Goal: Task Accomplishment & Management: Complete application form

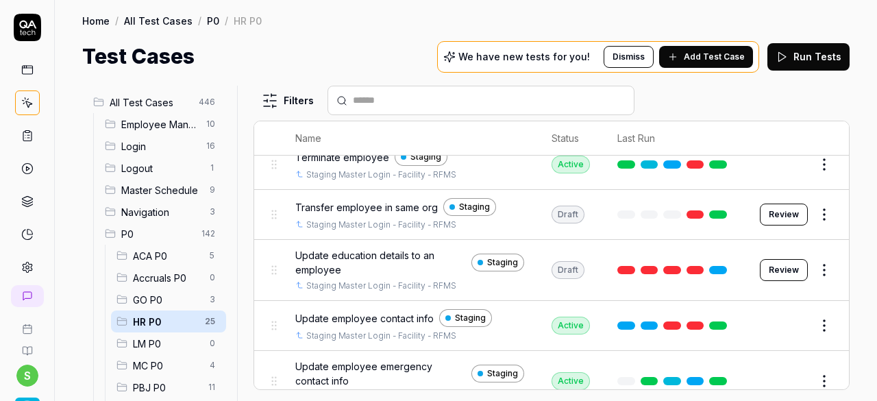
scroll to position [1083, 0]
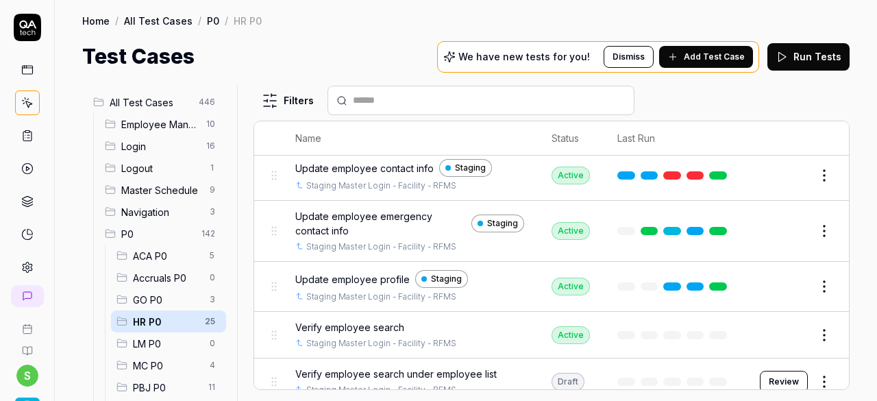
click at [768, 370] on button "Review" at bounding box center [783, 381] width 48 height 22
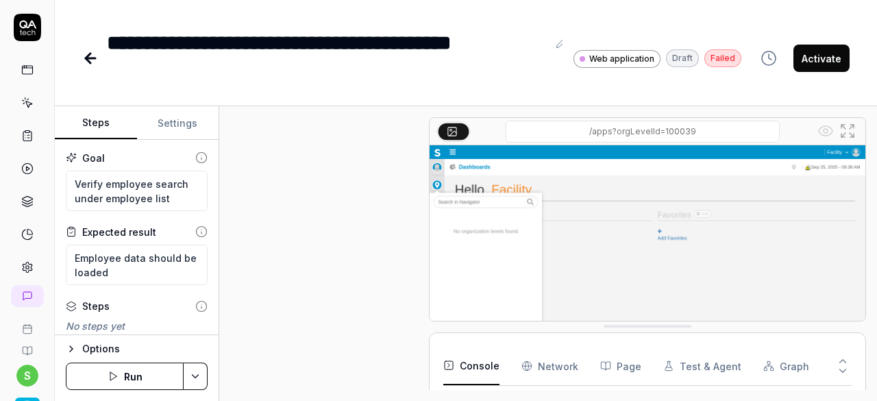
scroll to position [955, 0]
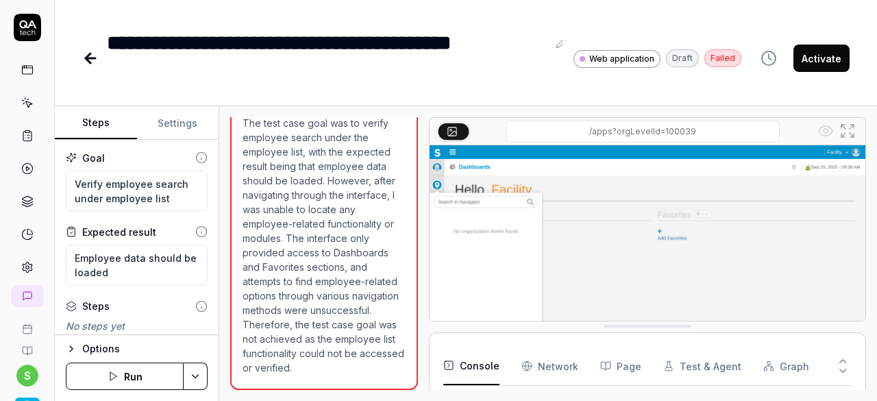
type textarea "*"
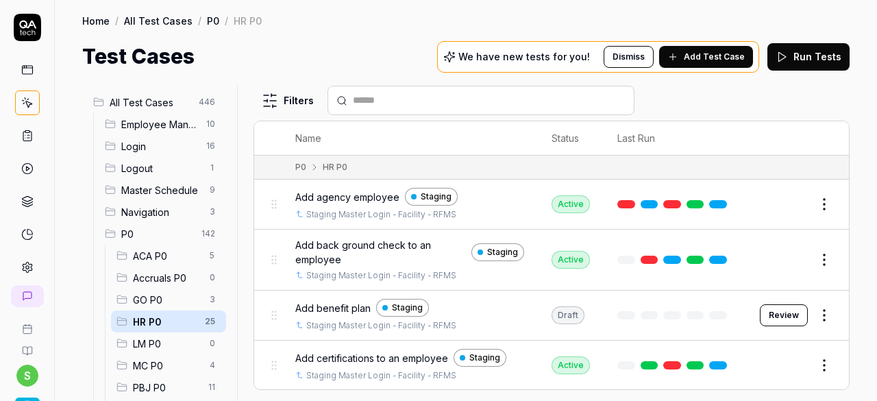
click at [703, 58] on span "Add Test Case" at bounding box center [713, 57] width 61 height 12
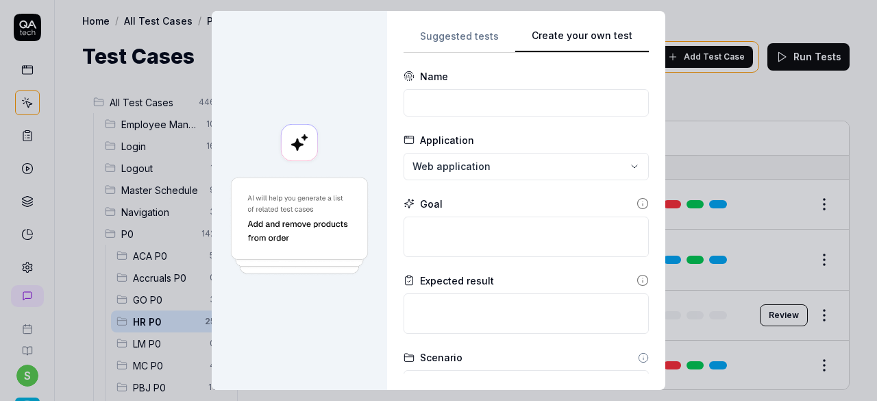
click at [603, 40] on button "Create your own test" at bounding box center [582, 40] width 134 height 25
click at [474, 99] on input at bounding box center [525, 102] width 245 height 27
type input "Send sms from actions"
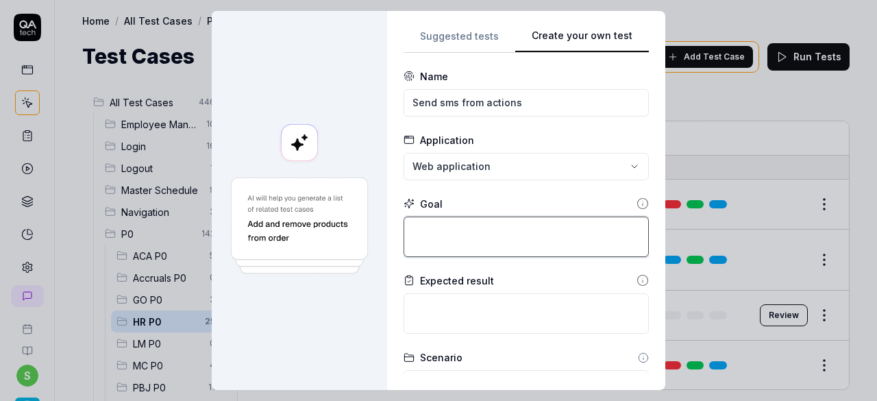
click at [444, 242] on textarea at bounding box center [525, 236] width 245 height 40
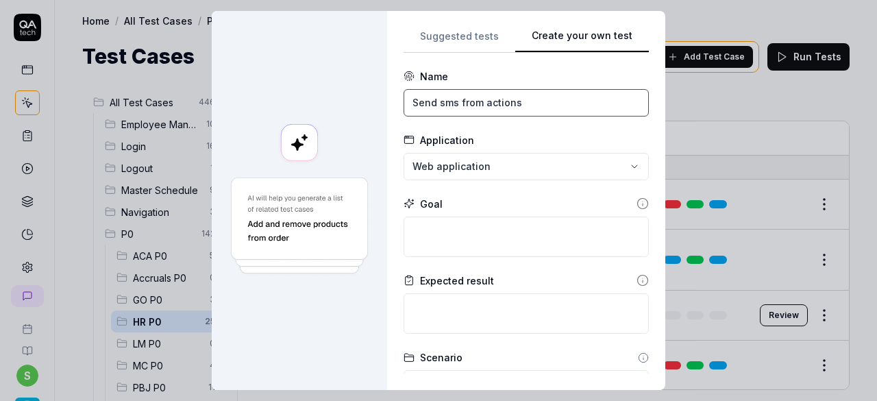
click at [533, 106] on input "Send sms from actions" at bounding box center [525, 102] width 245 height 27
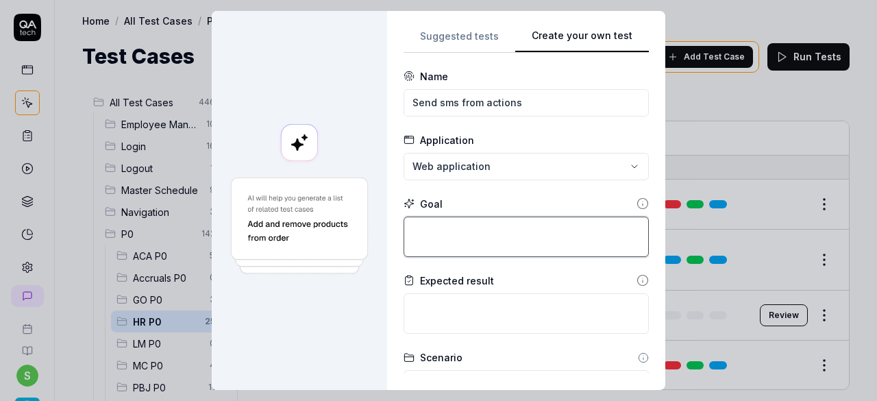
click at [433, 229] on textarea at bounding box center [525, 236] width 245 height 40
paste textarea "Send sms from actions"
type textarea "*"
type textarea "Send sms from actions"
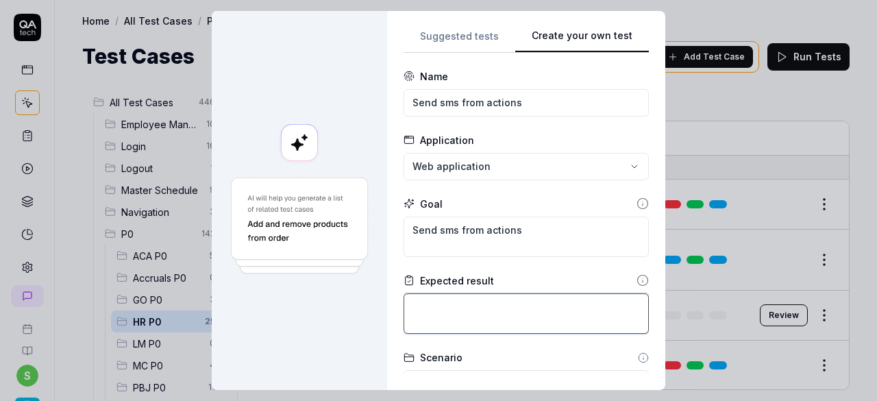
click at [514, 310] on textarea at bounding box center [525, 313] width 245 height 40
type textarea "*"
type textarea "S"
type textarea "*"
type textarea "SM"
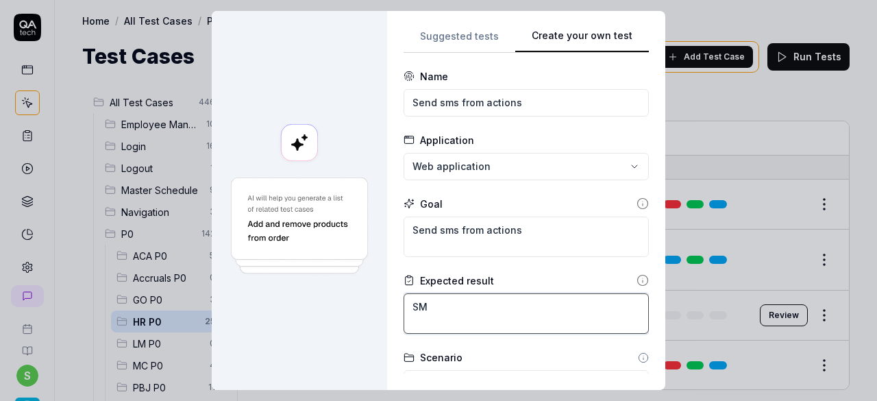
type textarea "*"
type textarea "SMS"
type textarea "*"
type textarea "SMS"
type textarea "*"
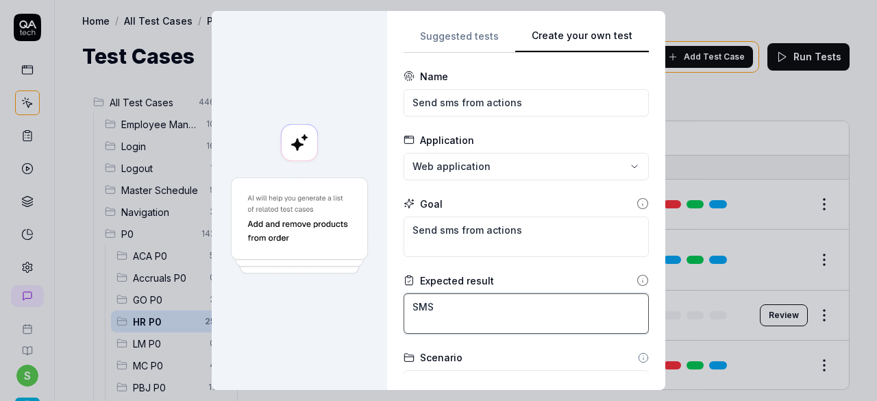
type textarea "SMS s"
type textarea "*"
type textarea "SMS sh"
type textarea "*"
type textarea "SMS sho"
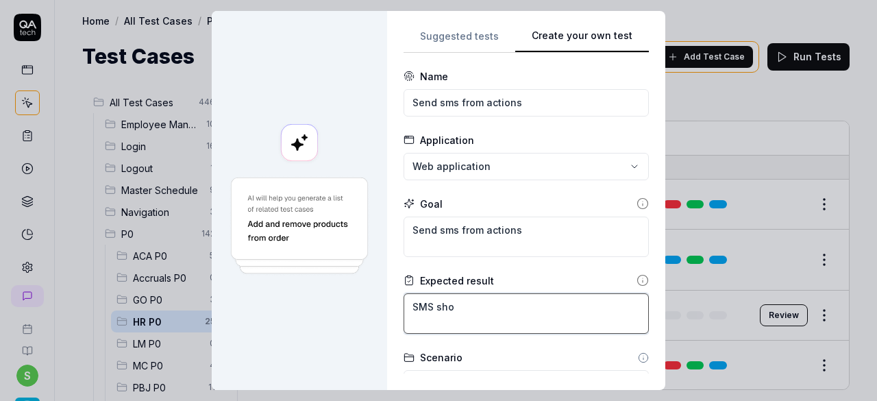
type textarea "*"
type textarea "SMS shou"
type textarea "*"
type textarea "SMS shoul"
type textarea "*"
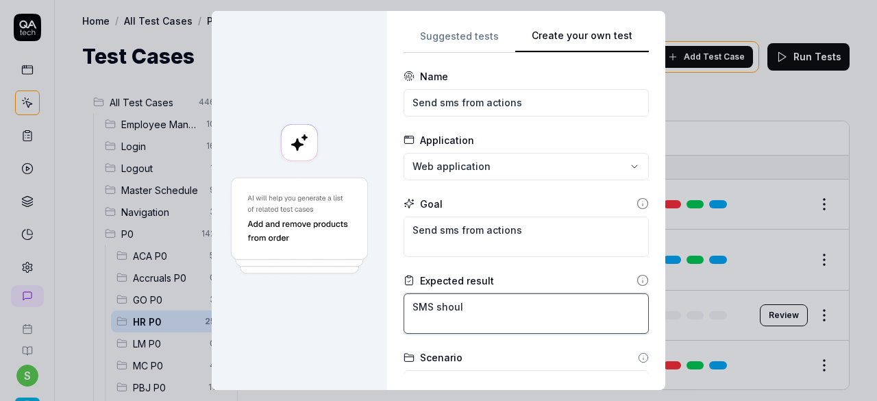
type textarea "SMS should"
type textarea "*"
type textarea "SMS should"
type textarea "*"
type textarea "SMS should b"
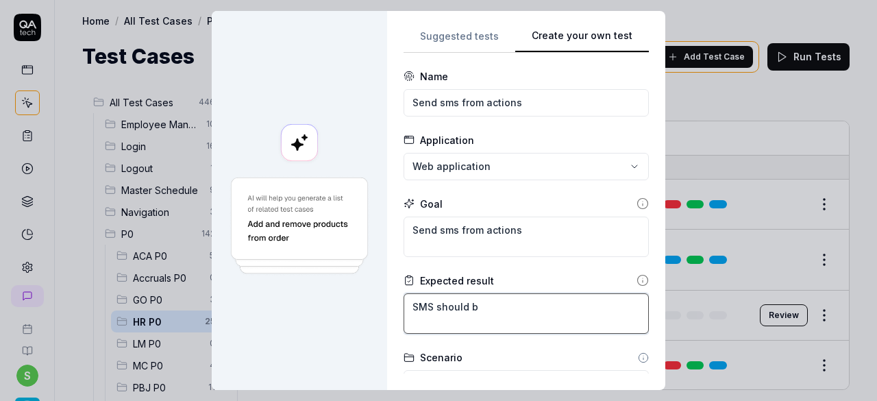
type textarea "*"
type textarea "SMS should be"
type textarea "*"
type textarea "SMS should be"
type textarea "*"
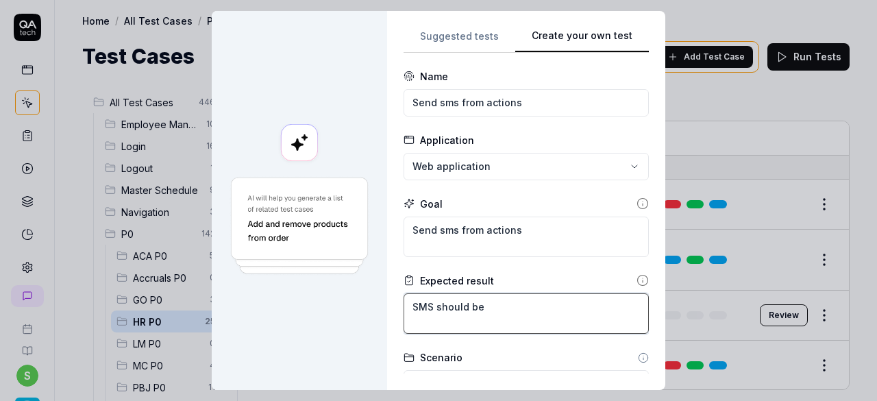
type textarea "SMS should be s"
type textarea "*"
type textarea "SMS should be se"
type textarea "*"
type textarea "SMS should be sen"
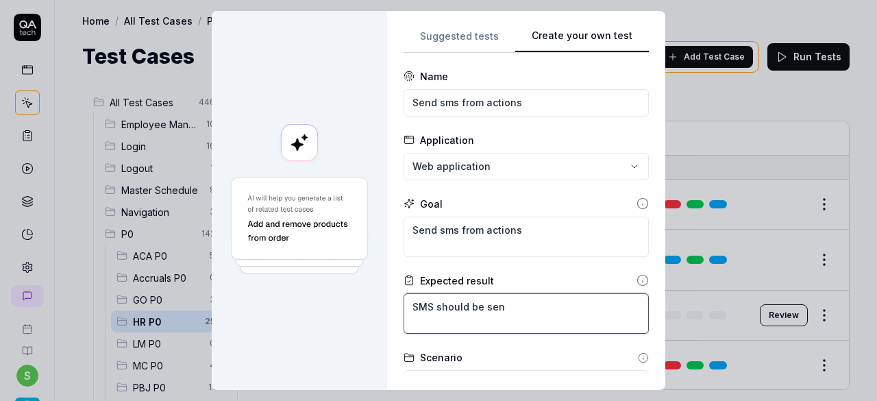
type textarea "*"
type textarea "SMS should be seny"
type textarea "*"
type textarea "SMS should be senyt"
type textarea "*"
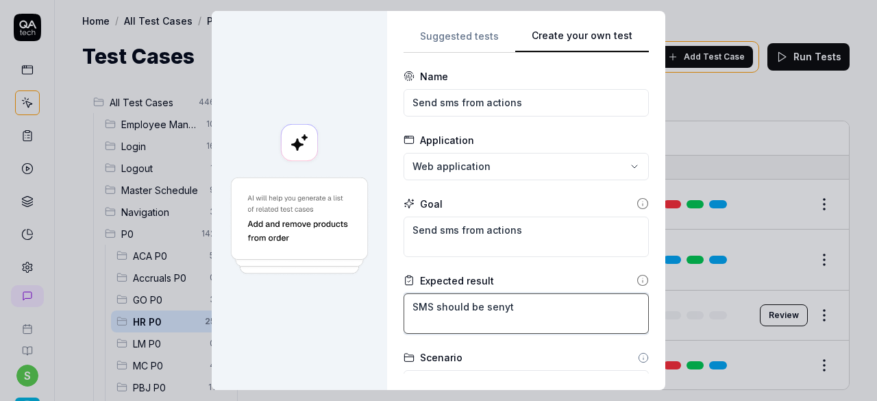
type textarea "SMS should be senyt"
type textarea "*"
type textarea "SMS should be senyt"
type textarea "*"
type textarea "SMS should be seny"
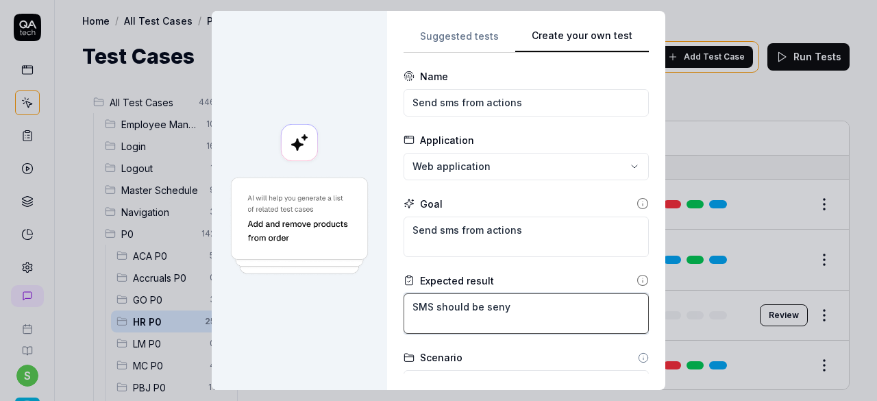
type textarea "*"
type textarea "SMS should be sen"
type textarea "*"
type textarea "SMS should be sent"
type textarea "*"
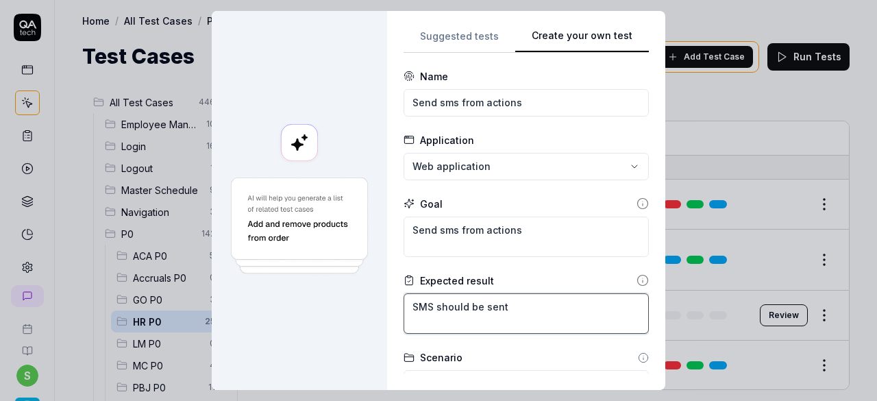
type textarea "SMS should be sent"
type textarea "*"
type textarea "SMS should be sent s"
type textarea "*"
type textarea "SMS should be sent su"
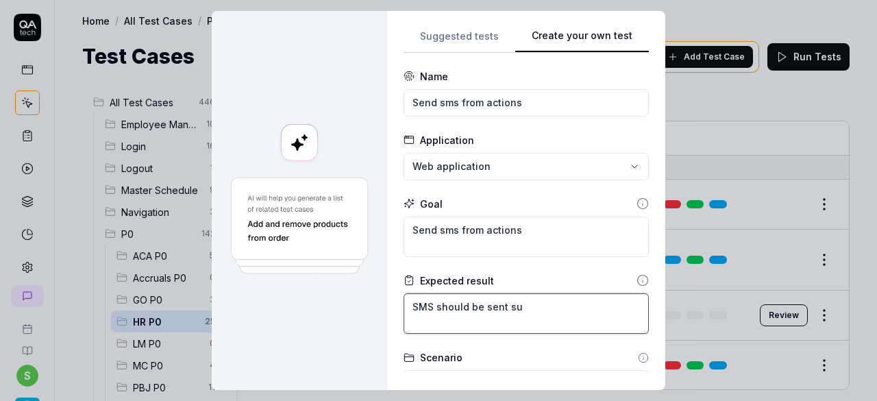
type textarea "*"
type textarea "SMS should be sent suc"
type textarea "*"
type textarea "SMS should be sent succ"
type textarea "*"
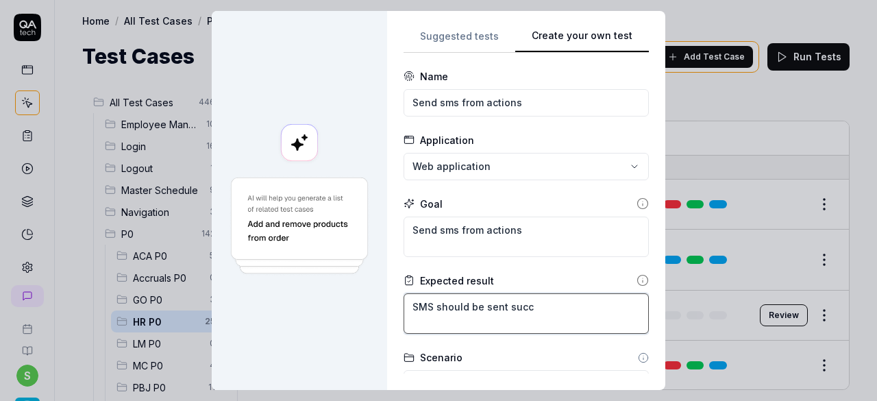
type textarea "SMS should be sent succe"
type textarea "*"
type textarea "SMS should be sent succes"
type textarea "*"
type textarea "SMS should be sent success"
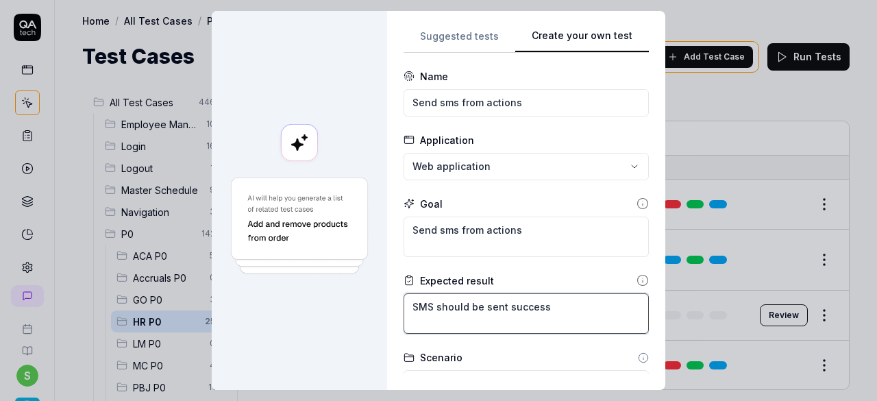
type textarea "*"
type textarea "SMS should be sent successf"
type textarea "*"
type textarea "SMS should be sent successfu"
type textarea "*"
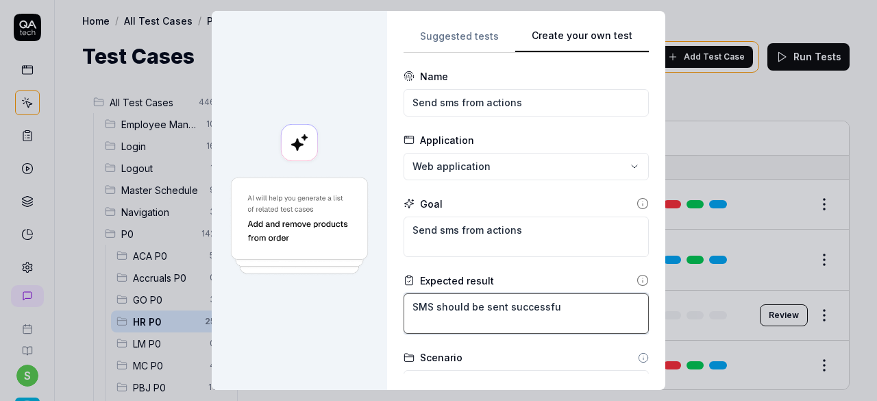
type textarea "SMS should be sent successful"
type textarea "*"
type textarea "SMS should be sent successfull"
type textarea "*"
type textarea "SMS should be sent successfully"
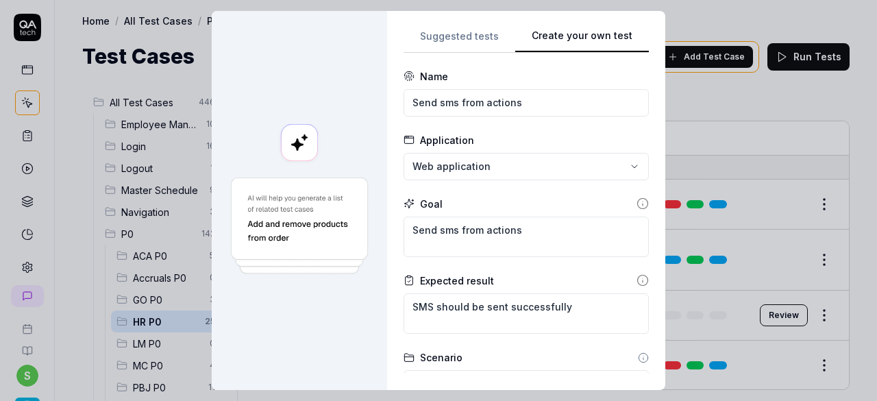
scroll to position [303, 0]
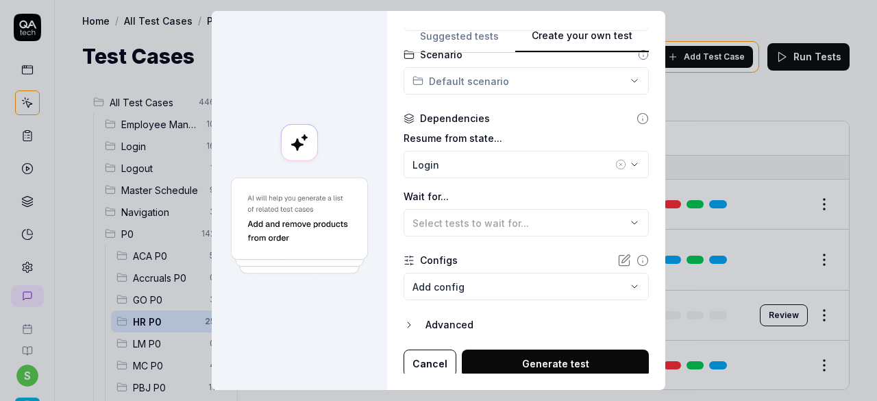
click at [619, 164] on icon "button" at bounding box center [620, 164] width 3 height 3
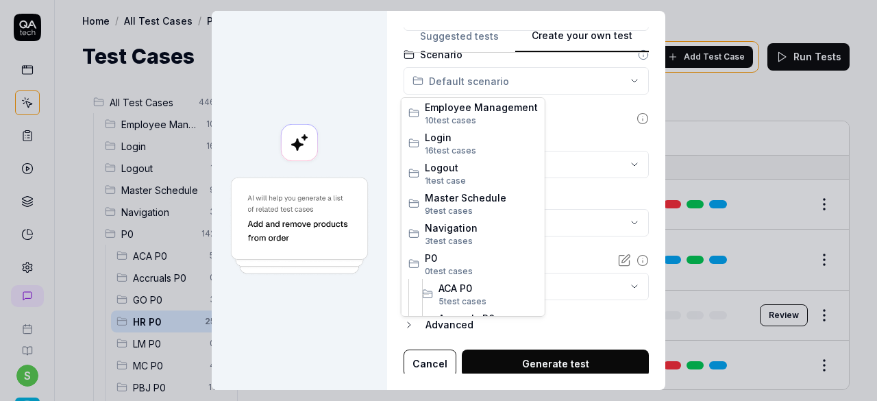
click at [624, 81] on div "**********" at bounding box center [438, 200] width 877 height 401
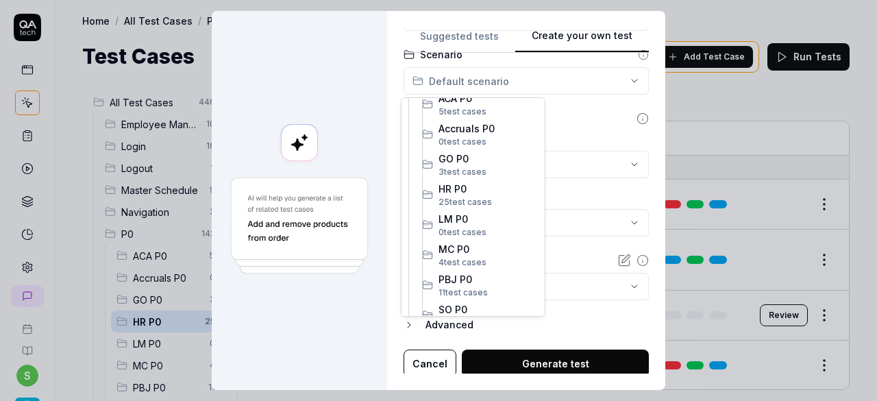
scroll to position [190, 0]
click at [460, 191] on span "HR P0" at bounding box center [487, 188] width 99 height 14
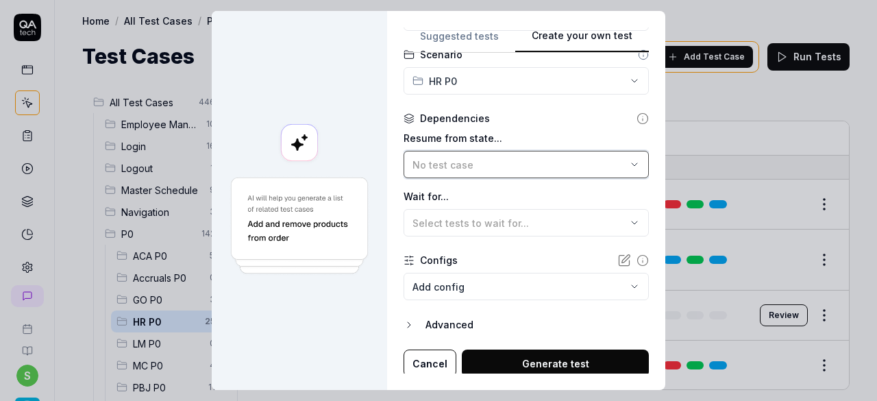
click at [486, 170] on div "No test case" at bounding box center [519, 164] width 214 height 14
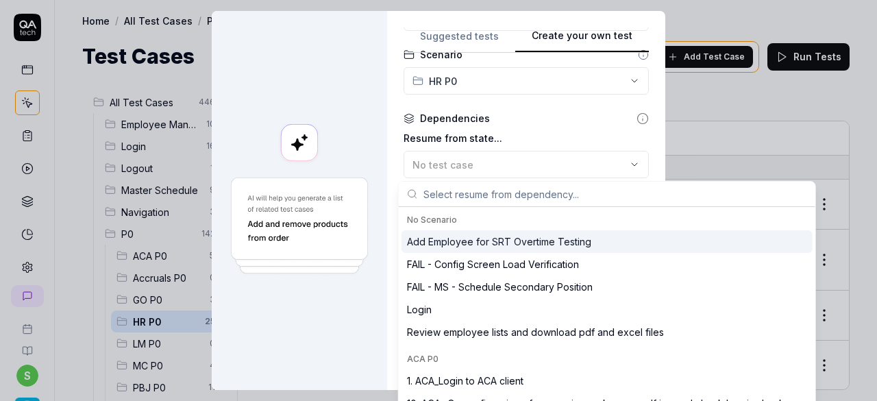
type textarea "*"
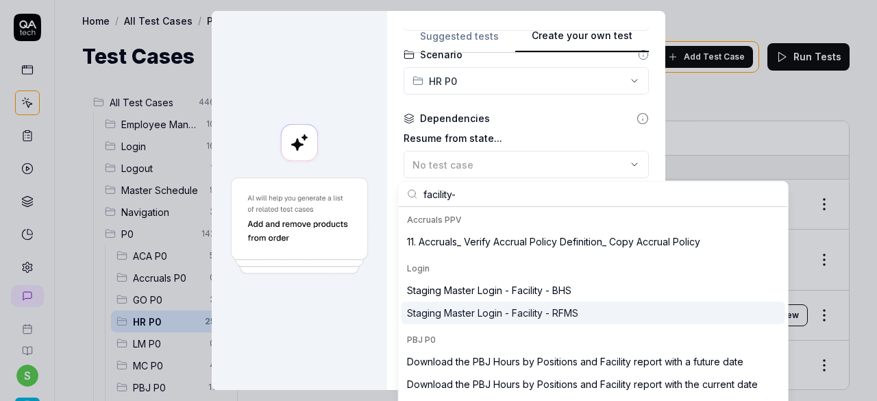
type input "facility-"
click at [523, 301] on div "Staging Master Login - Facility - RFMS" at bounding box center [592, 312] width 383 height 23
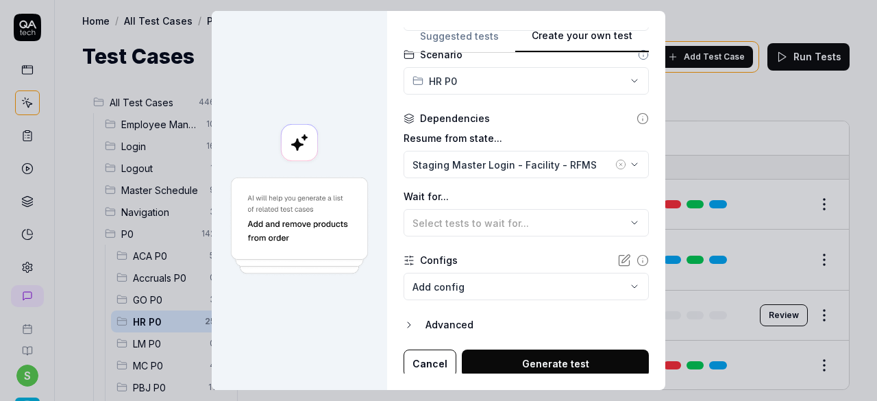
click at [542, 357] on button "Generate test" at bounding box center [555, 362] width 187 height 27
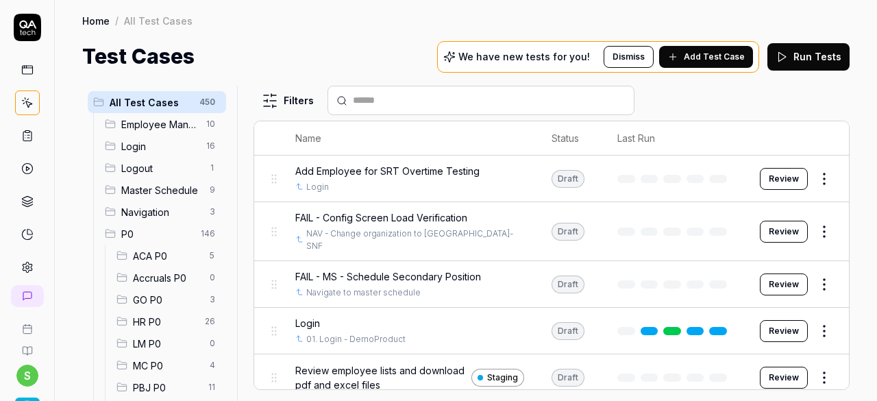
click at [136, 327] on span "HR P0" at bounding box center [165, 321] width 64 height 14
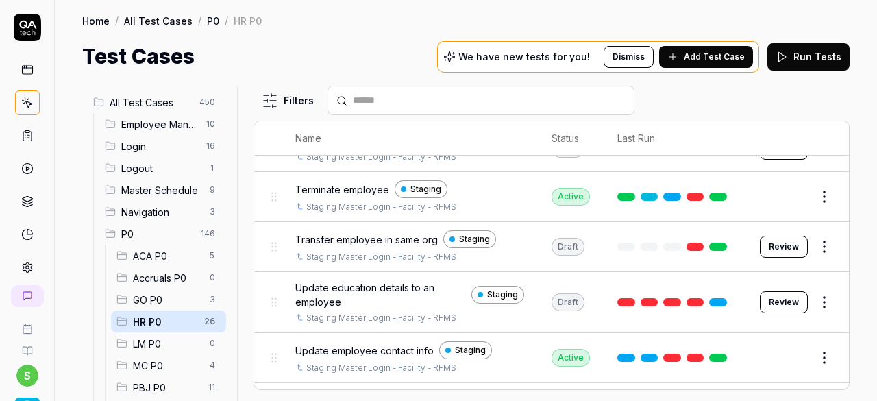
scroll to position [787, 0]
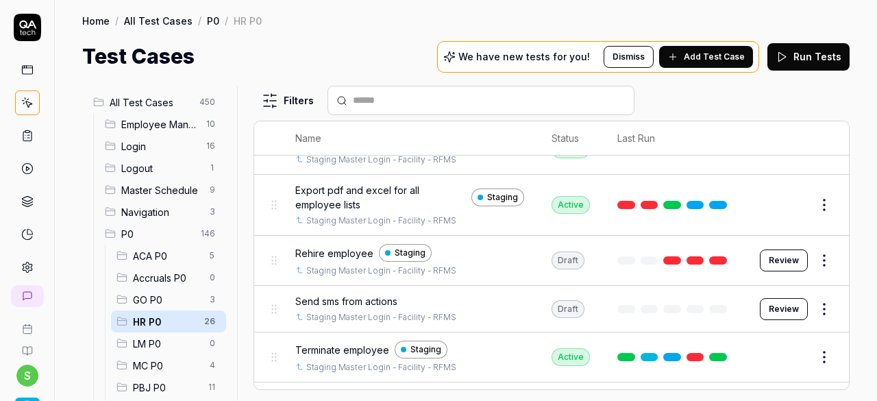
click at [763, 298] on button "Review" at bounding box center [783, 309] width 48 height 22
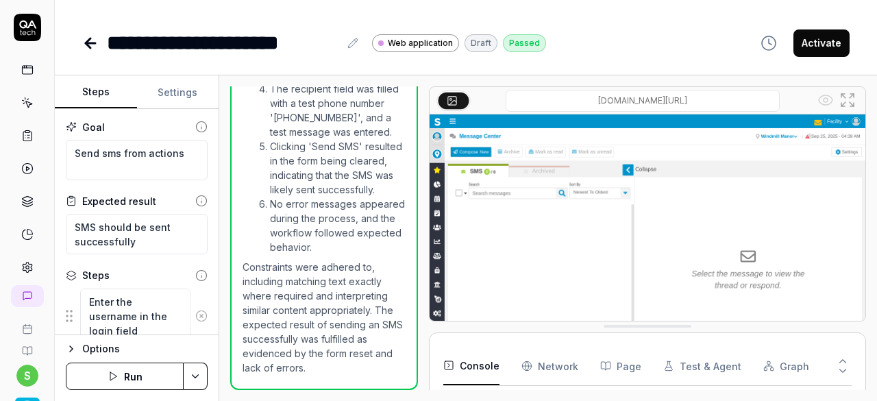
scroll to position [1208, 0]
click at [829, 53] on button "Activate" at bounding box center [821, 42] width 56 height 27
type textarea "*"
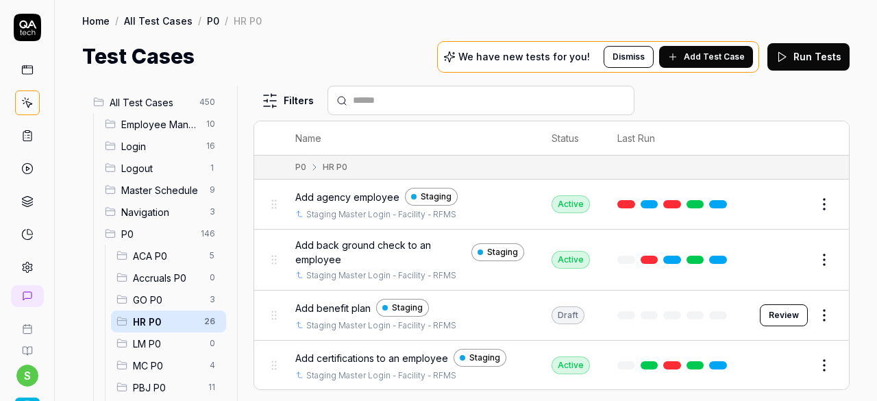
click at [718, 57] on span "Add Test Case" at bounding box center [713, 57] width 61 height 12
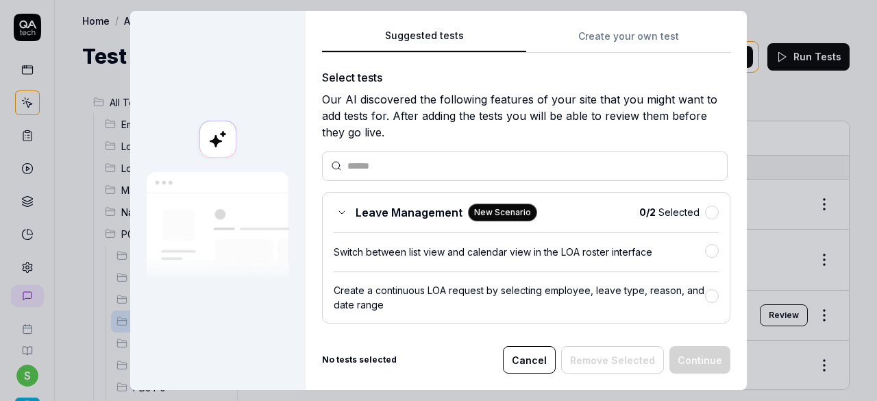
click at [609, 31] on button "Create your own test" at bounding box center [628, 40] width 204 height 25
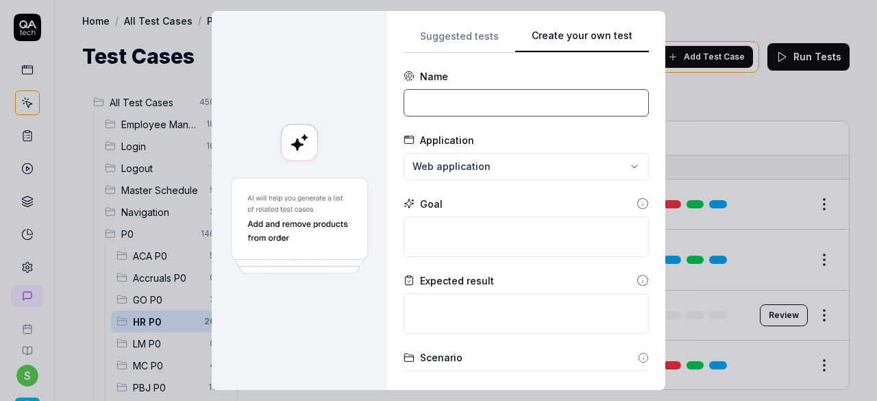
click at [499, 101] on input at bounding box center [525, 102] width 245 height 27
type input "s"
drag, startPoint x: 490, startPoint y: 106, endPoint x: 394, endPoint y: 112, distance: 95.4
click at [394, 112] on div "**********" at bounding box center [526, 200] width 278 height 379
type input "Log phone call"
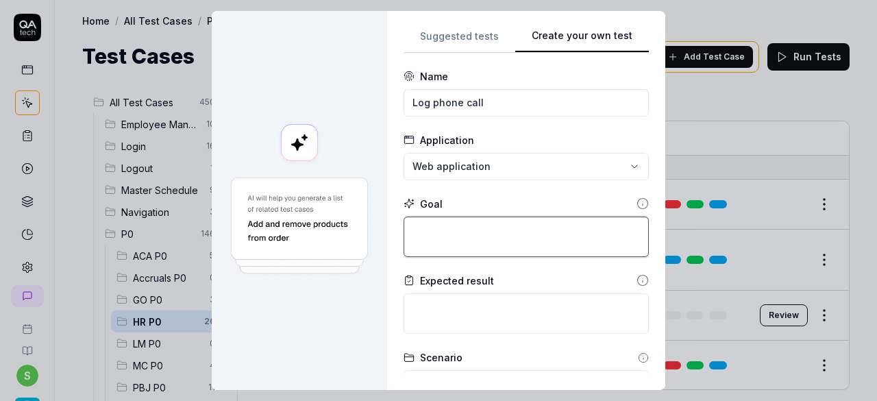
click at [454, 231] on textarea at bounding box center [525, 236] width 245 height 40
paste textarea "Log phone call"
type textarea "*"
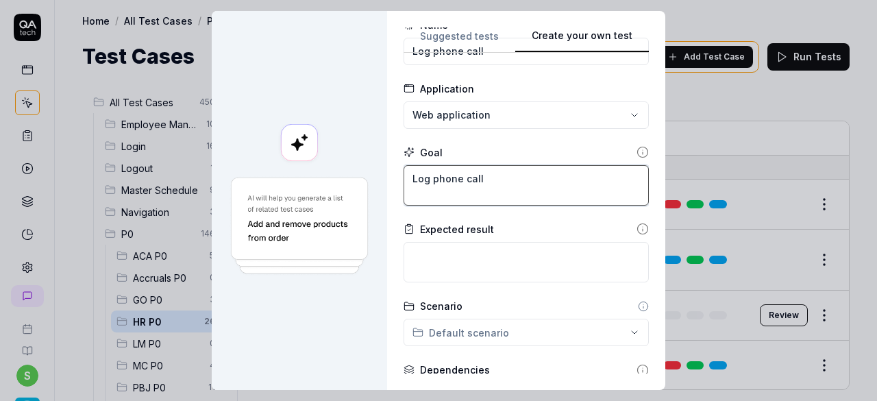
scroll to position [68, 0]
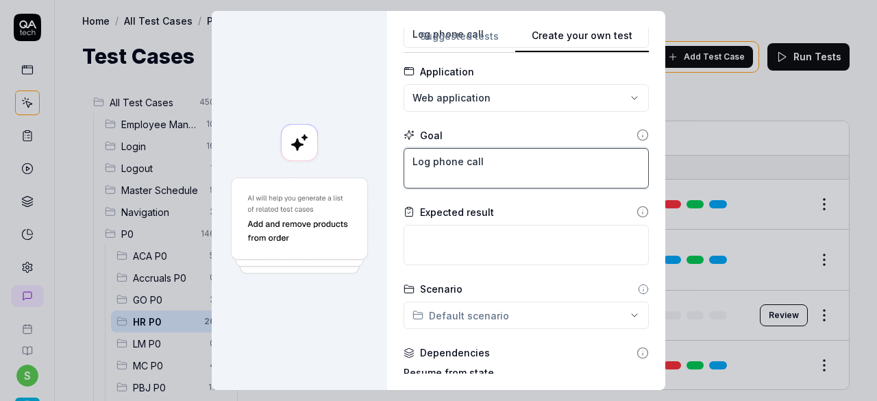
type textarea "Log phone call"
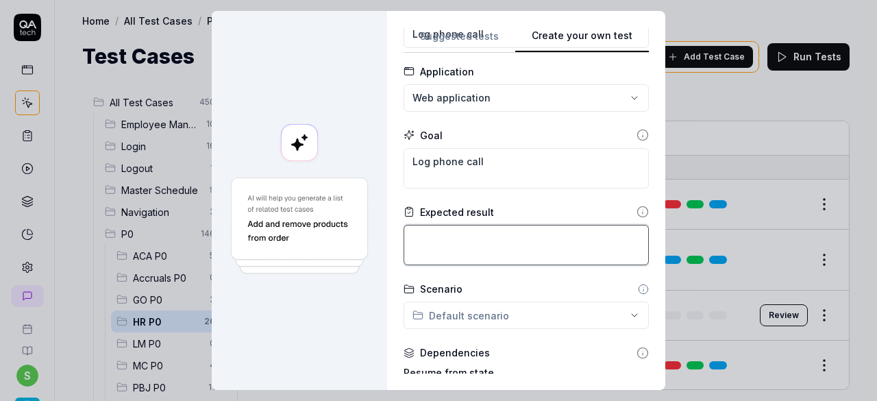
click at [492, 246] on textarea at bounding box center [525, 245] width 245 height 40
type textarea "p"
type textarea "*"
type textarea "ph"
type textarea "*"
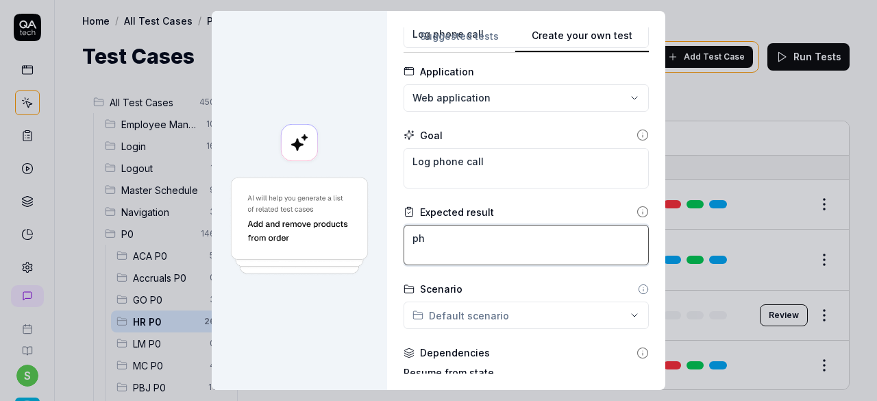
type textarea "pho"
type textarea "*"
type textarea "phon"
type textarea "*"
type textarea "phone"
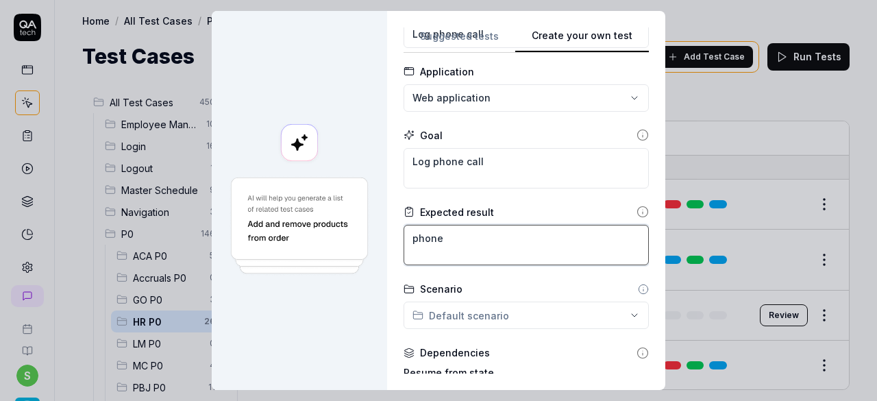
type textarea "*"
type textarea "phone"
type textarea "*"
type textarea "phone c"
type textarea "*"
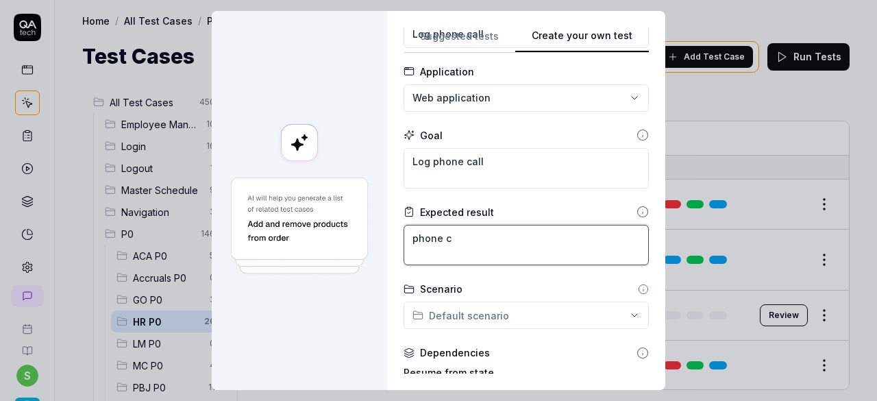
type textarea "phone ca"
type textarea "*"
type textarea "phone cal"
type textarea "*"
type textarea "phone call"
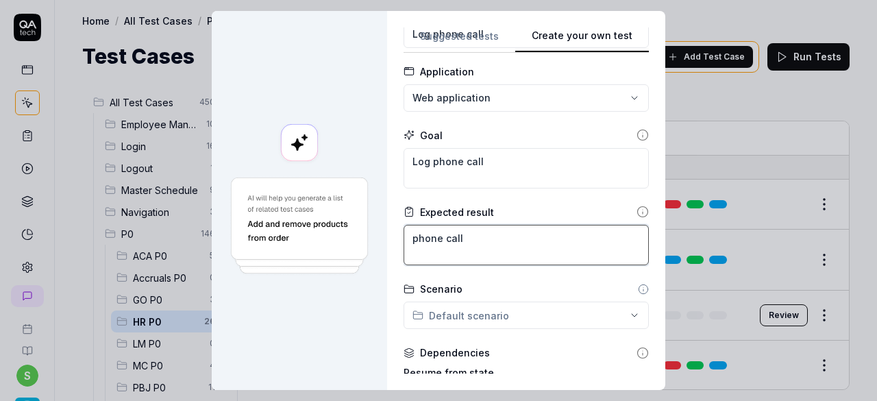
type textarea "*"
type textarea "phone call"
type textarea "*"
type textarea "phone call m"
type textarea "*"
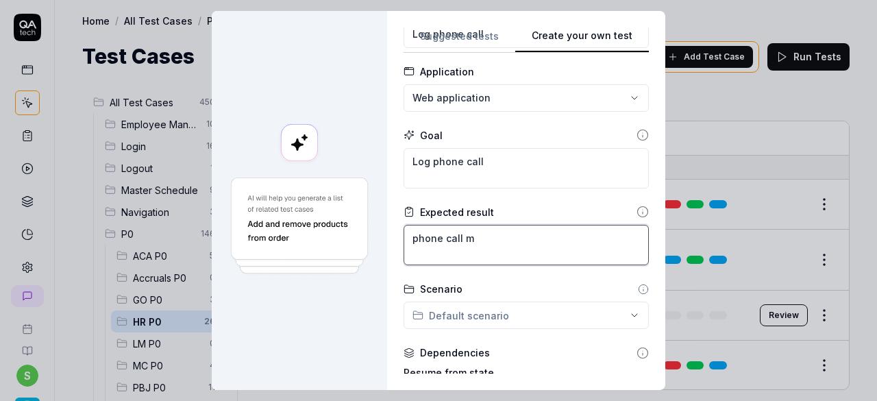
type textarea "phone call mu"
type textarea "*"
type textarea "phone call mus"
type textarea "*"
type textarea "phone call must"
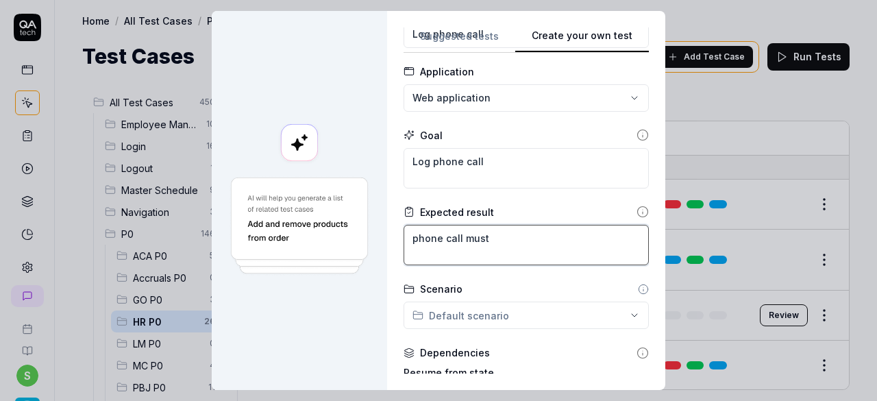
type textarea "*"
type textarea "phone call must"
type textarea "*"
type textarea "phone call must b"
type textarea "*"
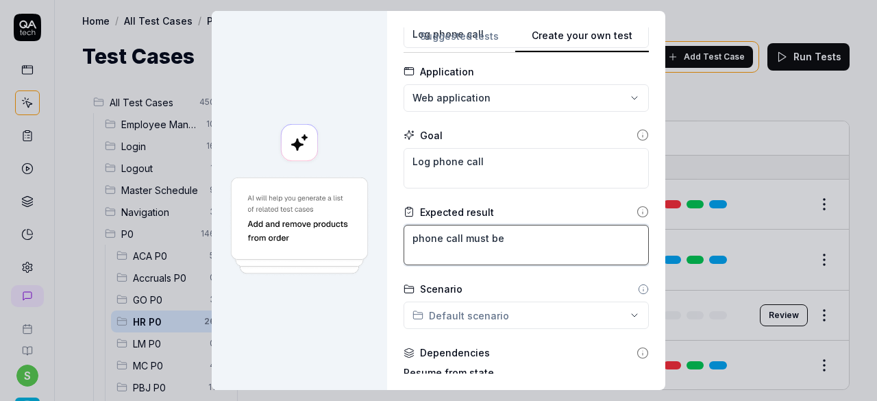
type textarea "phone call must be"
type textarea "*"
type textarea "phone call must be l"
type textarea "*"
type textarea "phone call must be lo"
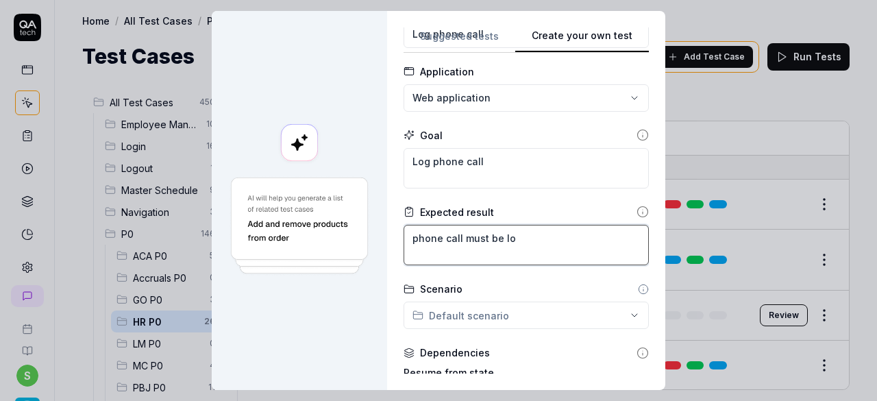
type textarea "*"
type textarea "phone call must be log"
type textarea "*"
type textarea "phone call must be logg"
type textarea "*"
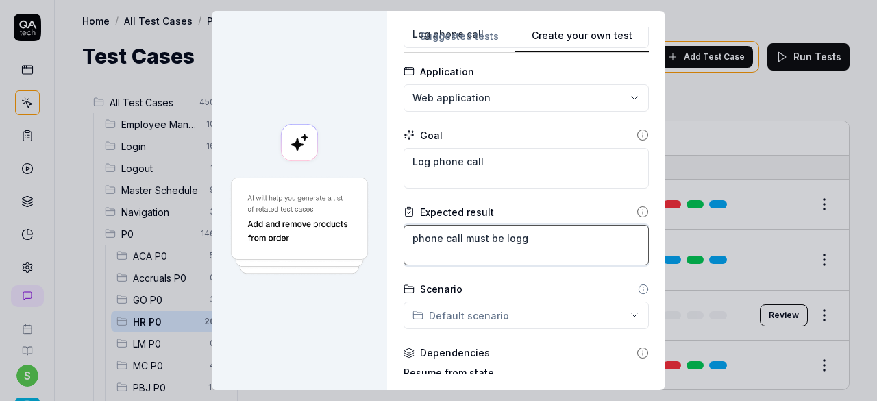
type textarea "phone call must be logge"
type textarea "*"
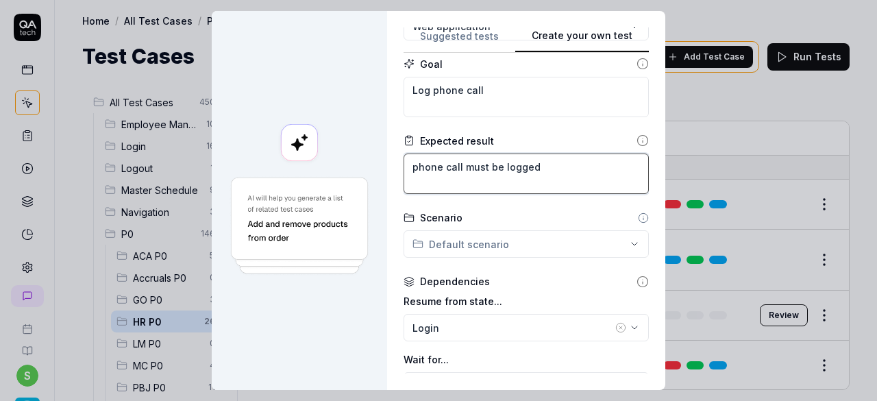
scroll to position [205, 0]
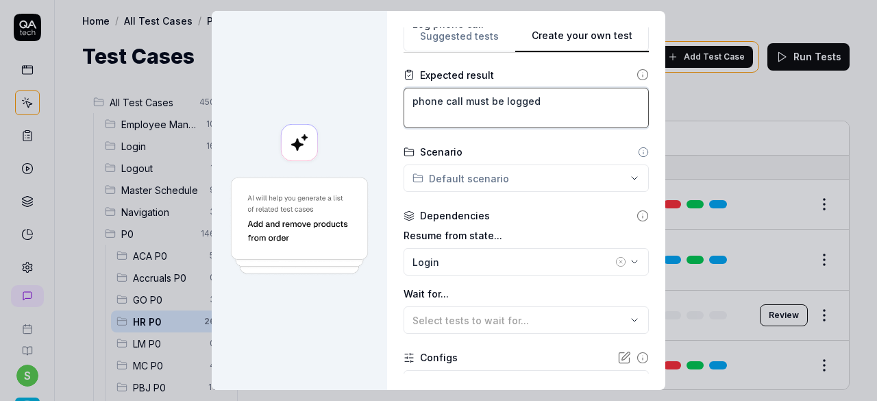
type textarea "phone call must be logged"
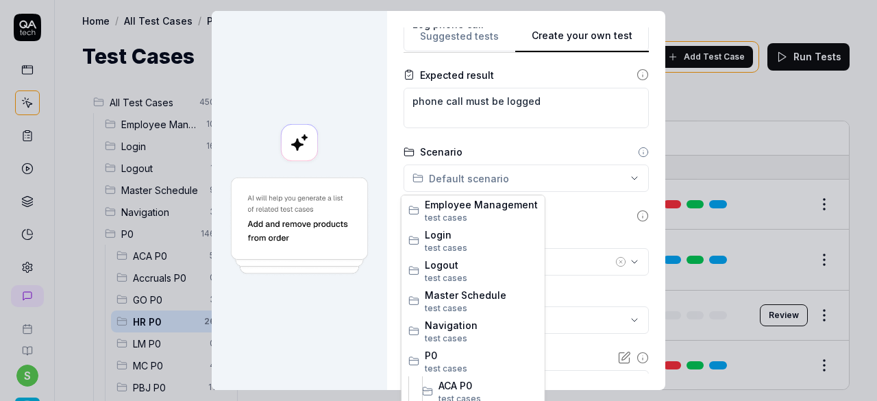
click at [477, 172] on div "**********" at bounding box center [438, 200] width 877 height 401
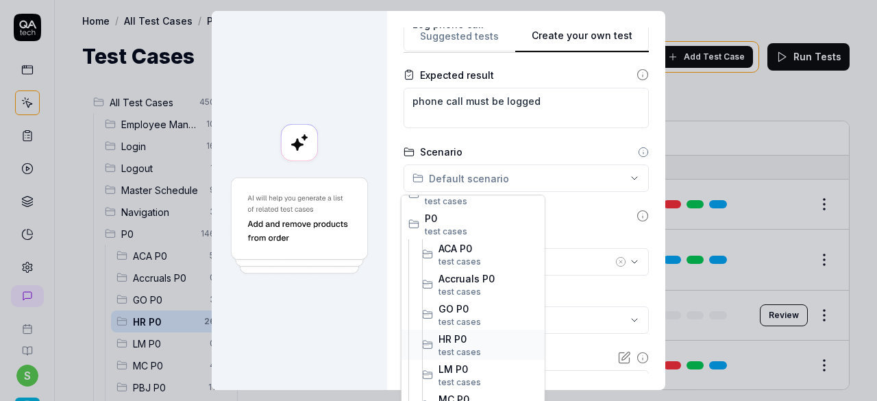
click at [472, 336] on span "HR P0" at bounding box center [487, 338] width 99 height 14
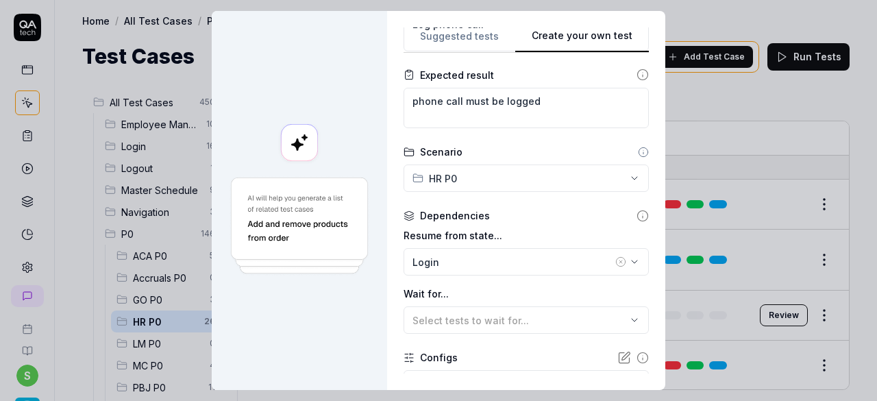
click at [619, 261] on icon "button" at bounding box center [620, 261] width 3 height 3
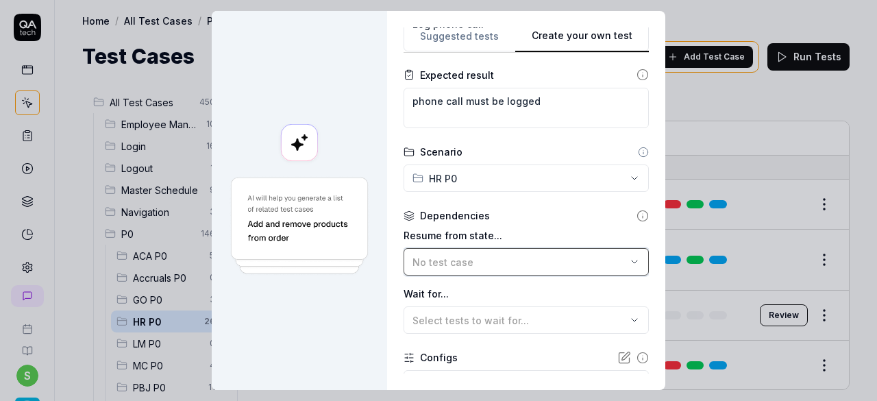
click at [457, 262] on span "No test case" at bounding box center [442, 262] width 61 height 12
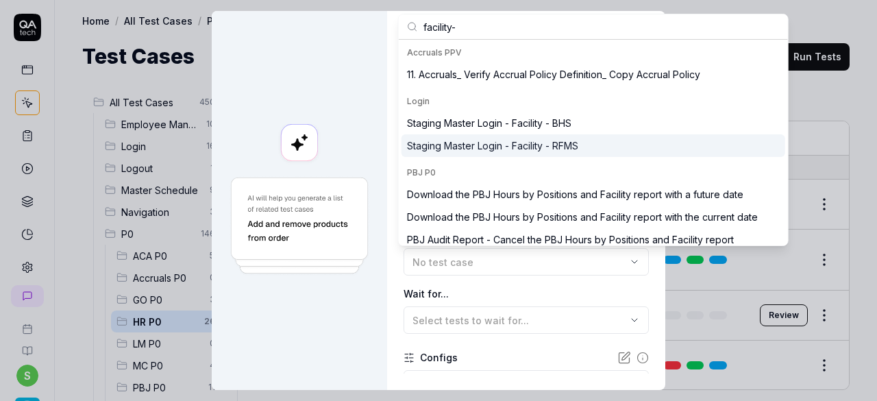
type input "facility-"
click at [530, 140] on div "Staging Master Login - Facility - RFMS" at bounding box center [492, 145] width 171 height 14
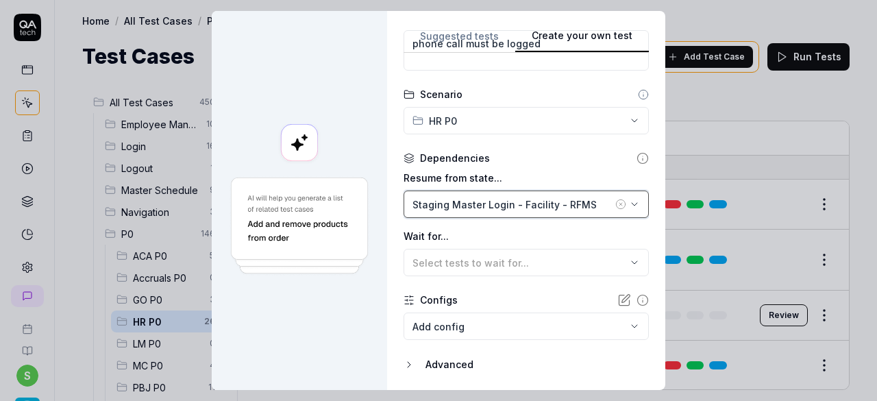
scroll to position [305, 0]
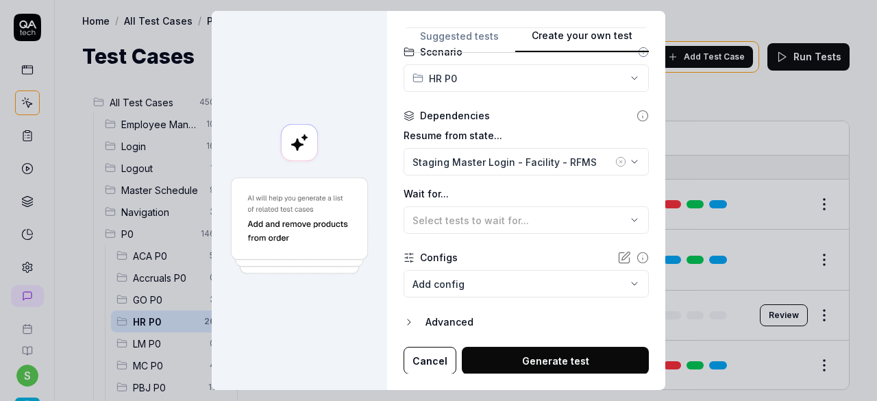
click at [526, 364] on button "Generate test" at bounding box center [555, 359] width 187 height 27
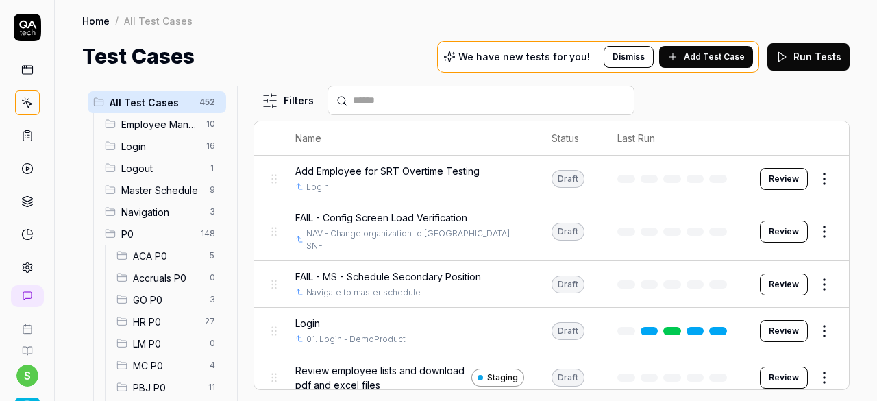
scroll to position [254, 0]
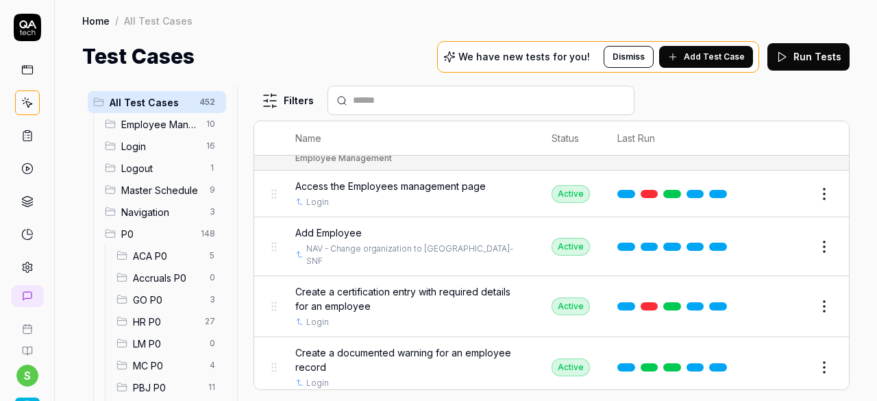
click at [151, 328] on div "HR P0 27" at bounding box center [168, 321] width 115 height 22
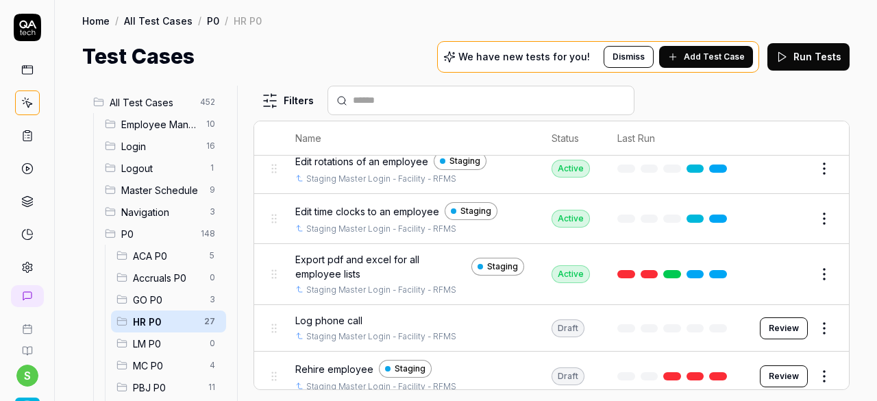
scroll to position [697, 0]
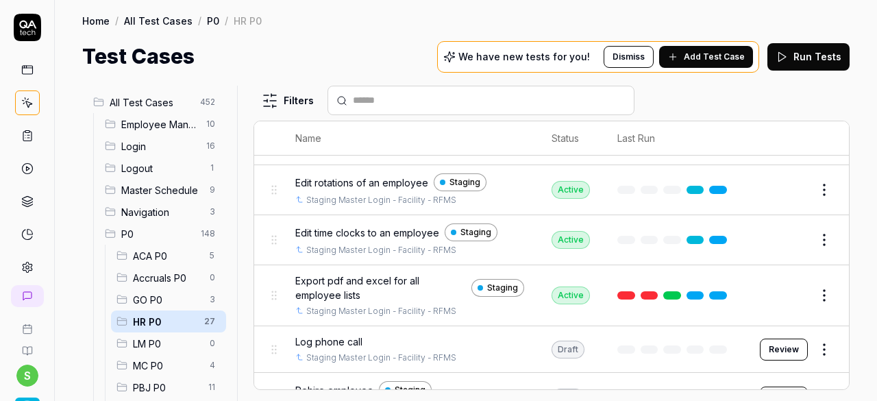
click at [783, 346] on button "Review" at bounding box center [783, 349] width 48 height 22
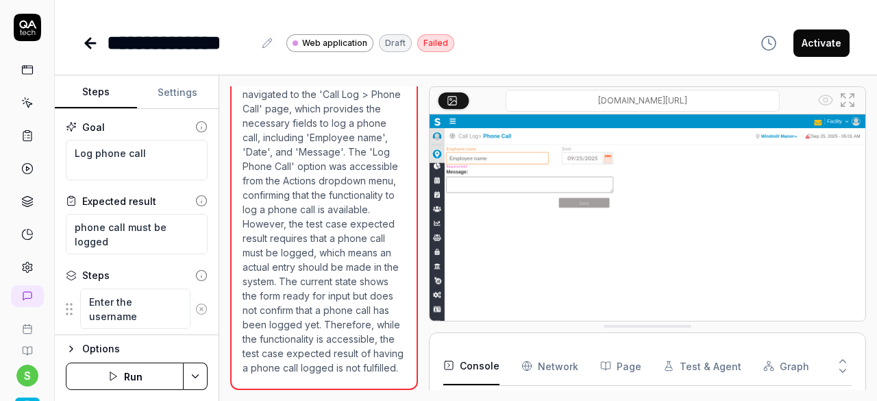
scroll to position [1053, 0]
type textarea "*"
